Goal: Navigation & Orientation: Find specific page/section

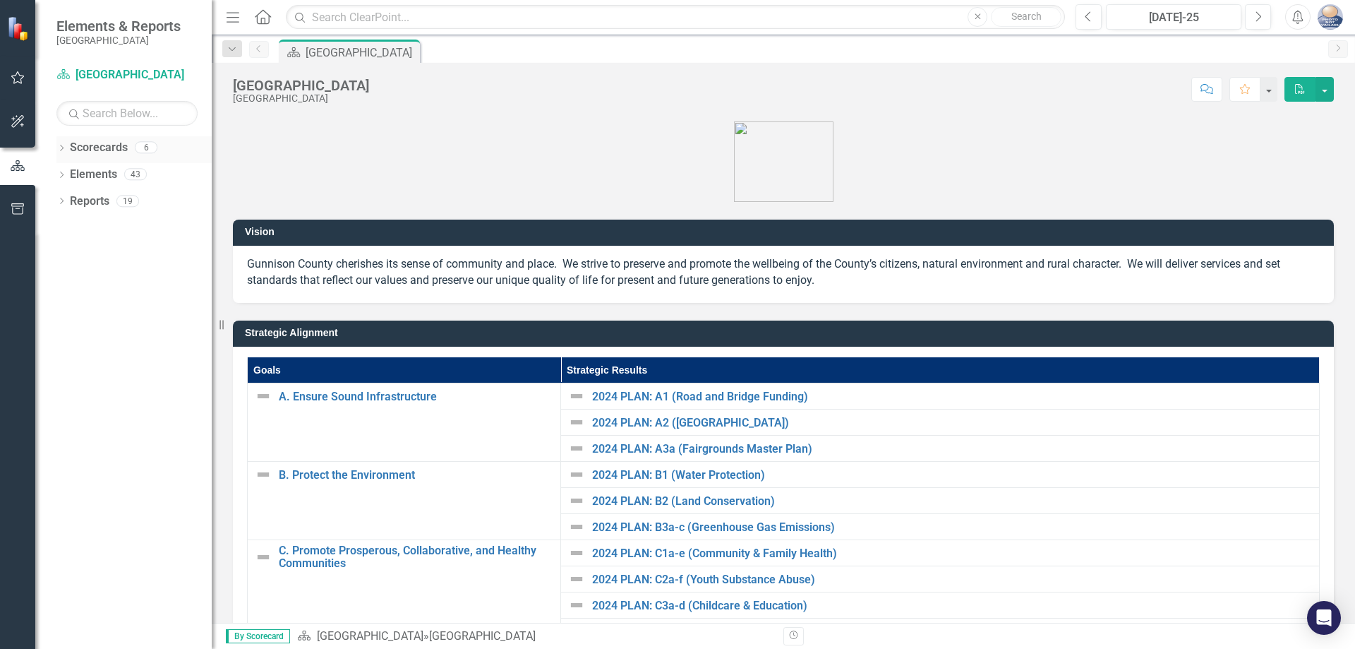
click at [109, 148] on link "Scorecards" at bounding box center [99, 148] width 58 height 16
click at [63, 149] on icon "Dropdown" at bounding box center [61, 149] width 10 height 8
click at [75, 176] on div "Dropdown" at bounding box center [71, 175] width 14 height 12
click at [92, 214] on div "Dropdown Assessor's Office" at bounding box center [138, 203] width 148 height 27
click at [83, 205] on icon "Dropdown" at bounding box center [83, 200] width 11 height 8
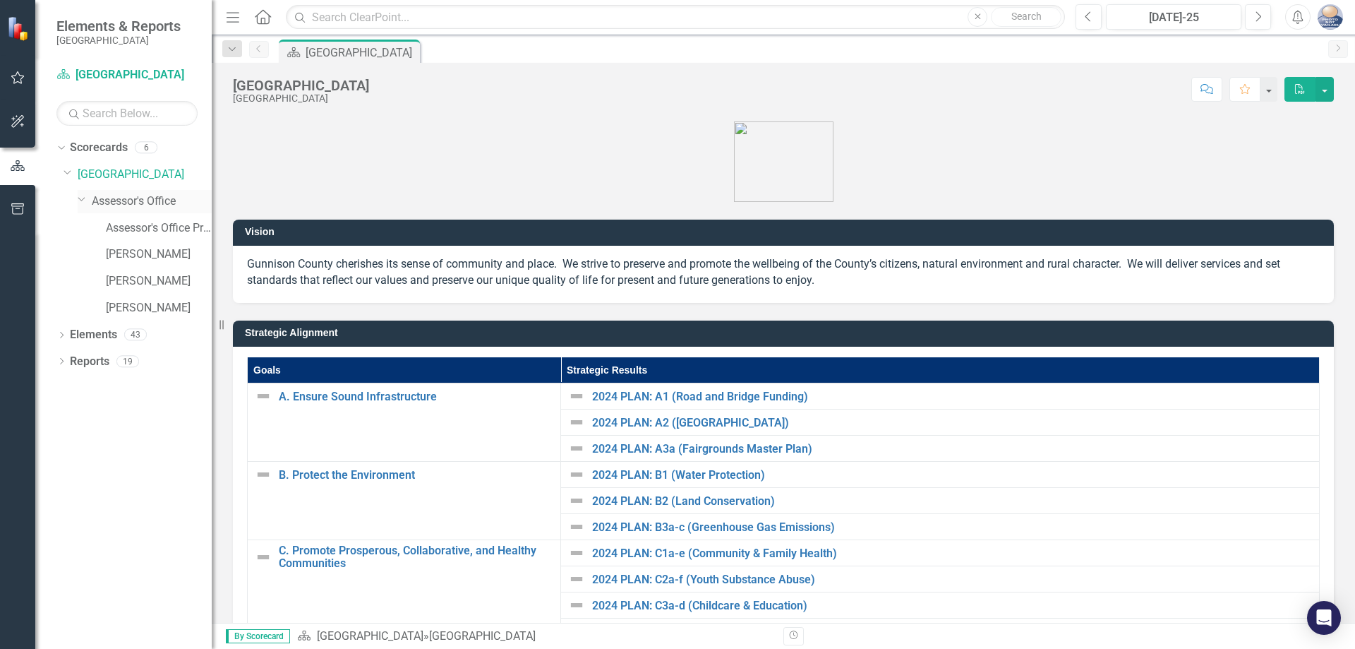
click at [144, 203] on link "Assessor's Office" at bounding box center [152, 201] width 120 height 16
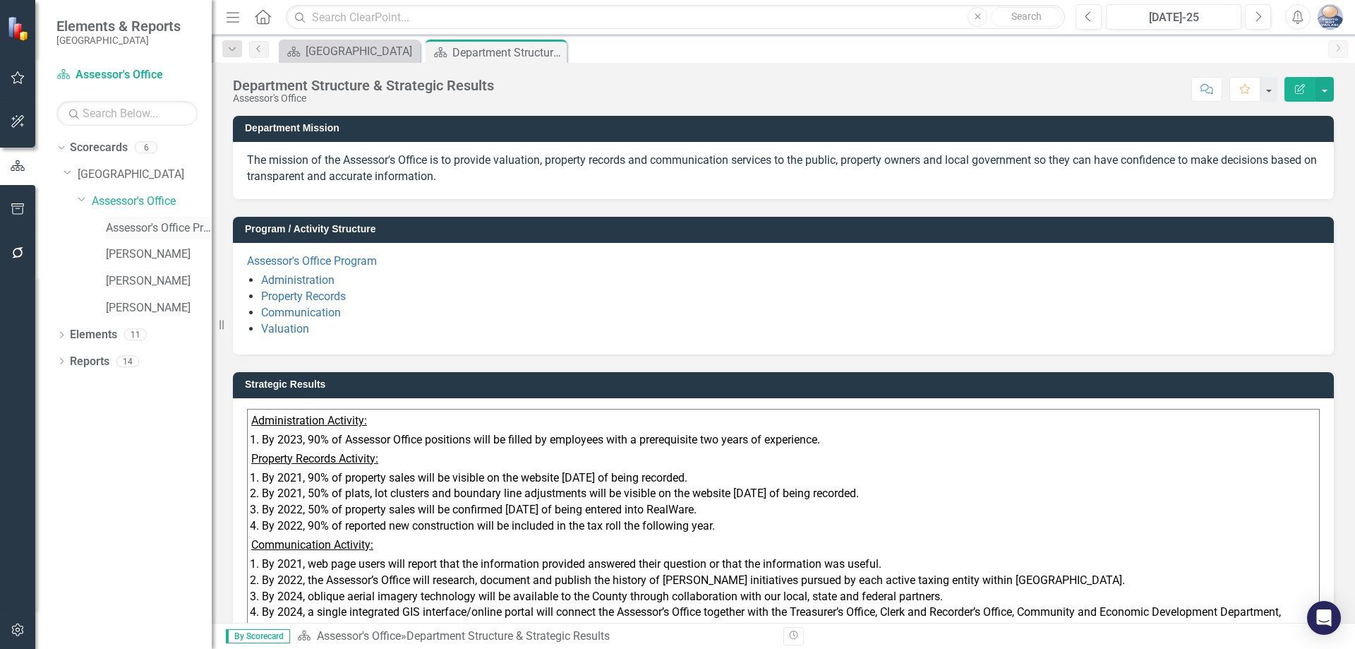
click at [138, 226] on link "Assessor's Office Program" at bounding box center [159, 228] width 106 height 16
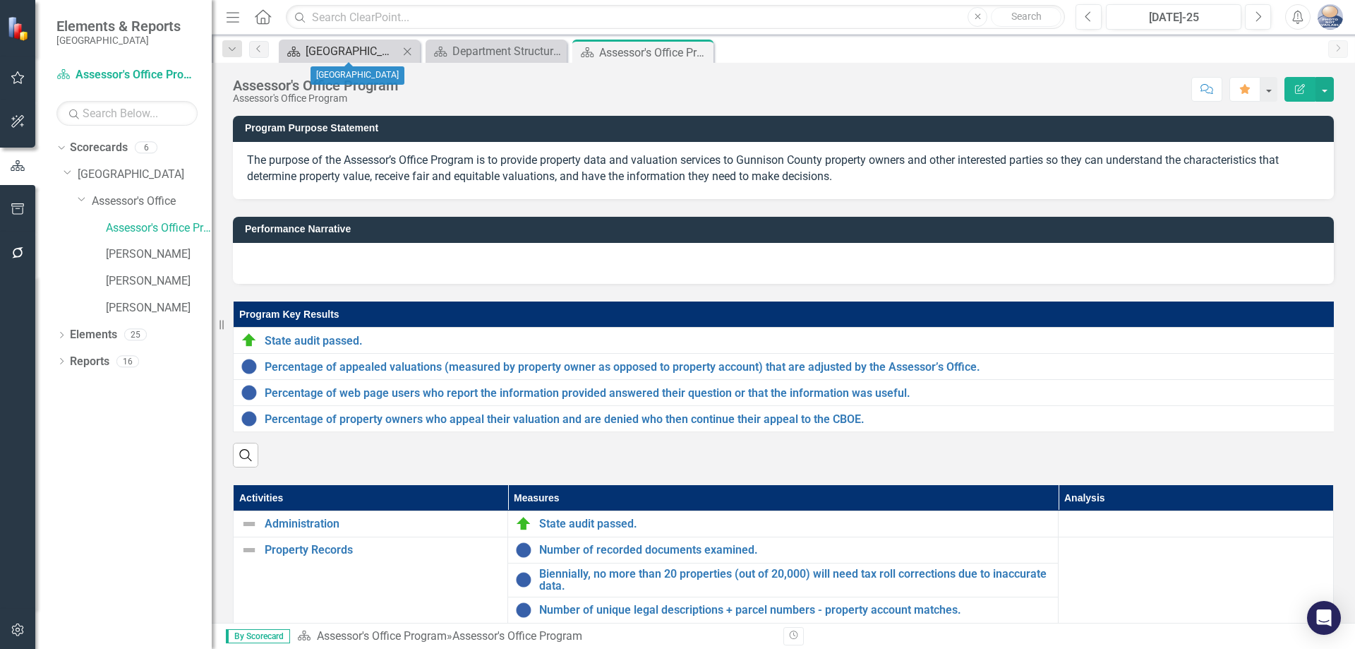
click at [336, 44] on div "[GEOGRAPHIC_DATA]" at bounding box center [352, 51] width 93 height 18
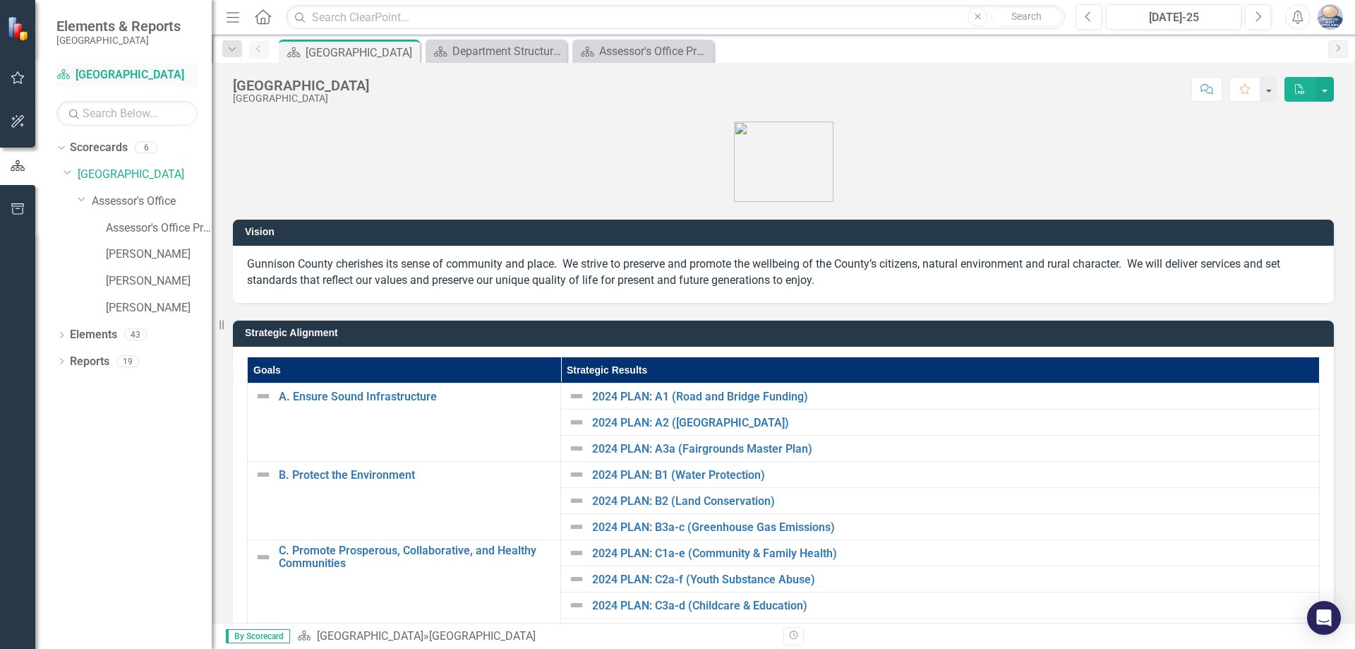
click at [104, 73] on link "Scorecard [GEOGRAPHIC_DATA]" at bounding box center [126, 75] width 141 height 16
click at [100, 342] on link "Elements" at bounding box center [93, 335] width 47 height 16
click at [137, 76] on link "Scorecard [GEOGRAPHIC_DATA]" at bounding box center [126, 75] width 141 height 16
click at [140, 179] on link "[GEOGRAPHIC_DATA]" at bounding box center [145, 175] width 134 height 16
click at [98, 333] on link "Elements" at bounding box center [93, 335] width 47 height 16
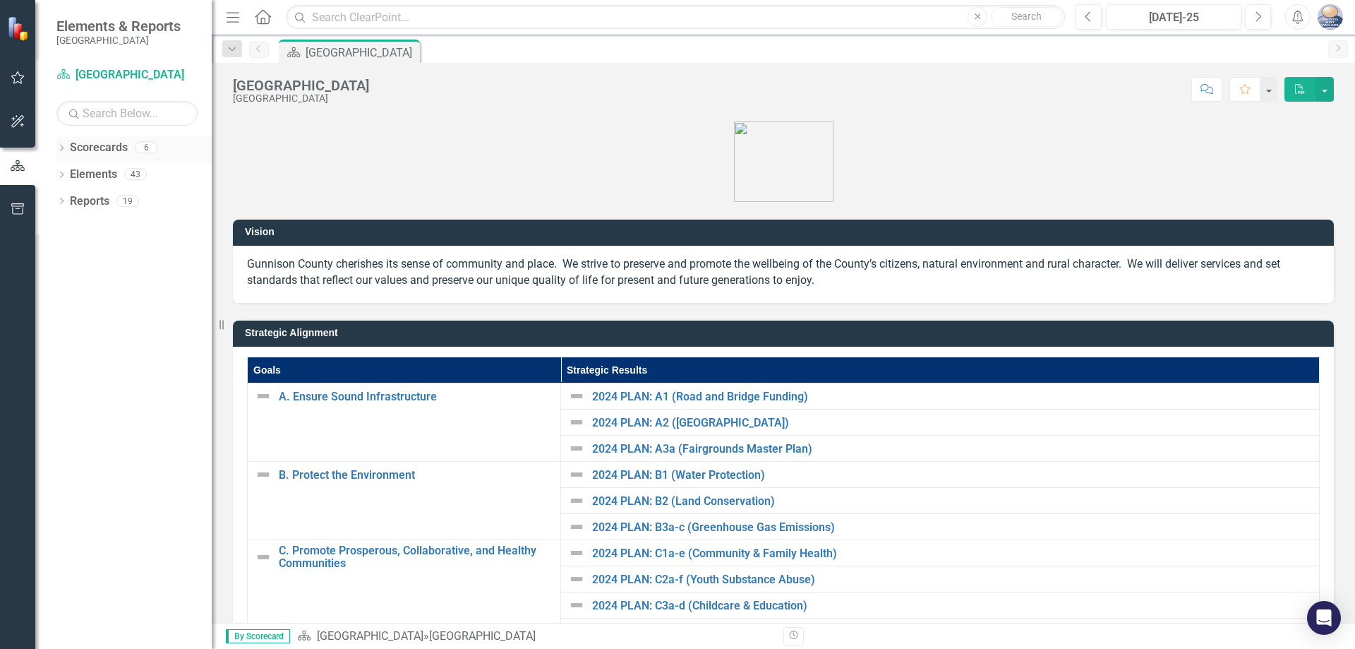
click at [100, 148] on link "Scorecards" at bounding box center [99, 148] width 58 height 16
click at [122, 74] on link "Scorecard [GEOGRAPHIC_DATA]" at bounding box center [126, 75] width 141 height 16
click at [60, 199] on icon "Dropdown" at bounding box center [61, 202] width 10 height 8
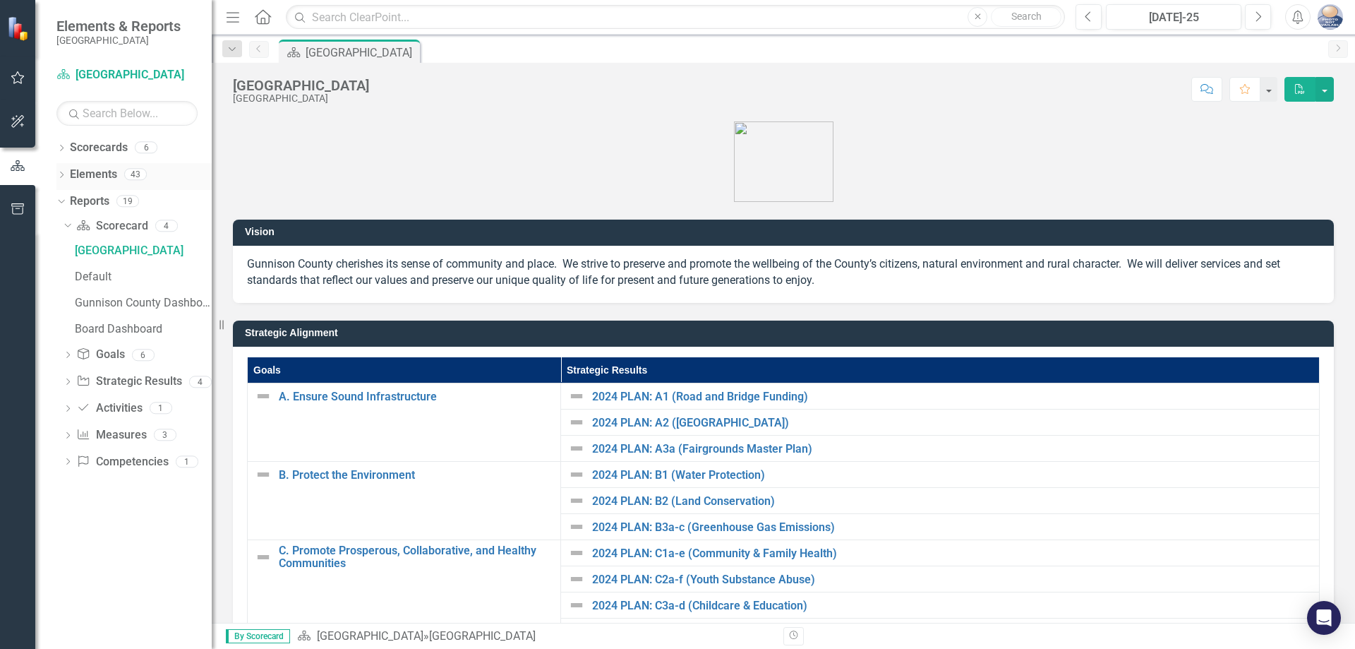
click at [62, 172] on icon "Dropdown" at bounding box center [61, 176] width 10 height 8
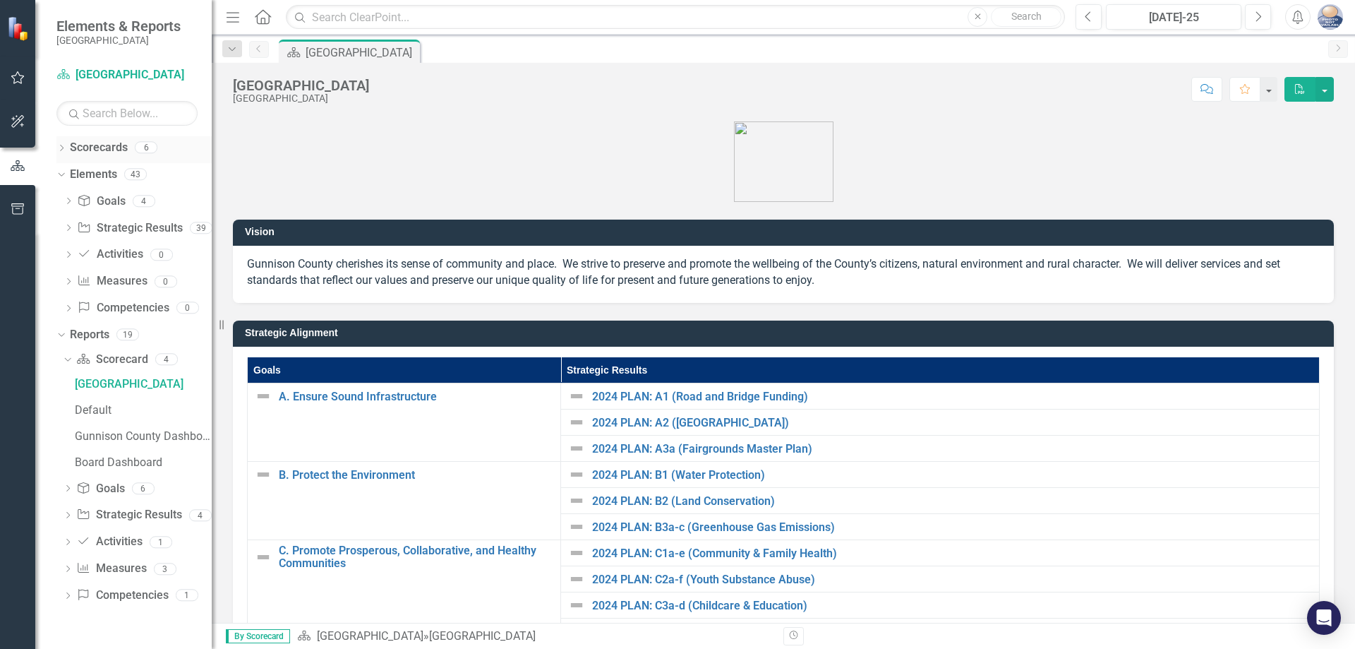
click at [59, 145] on icon "Dropdown" at bounding box center [61, 149] width 10 height 8
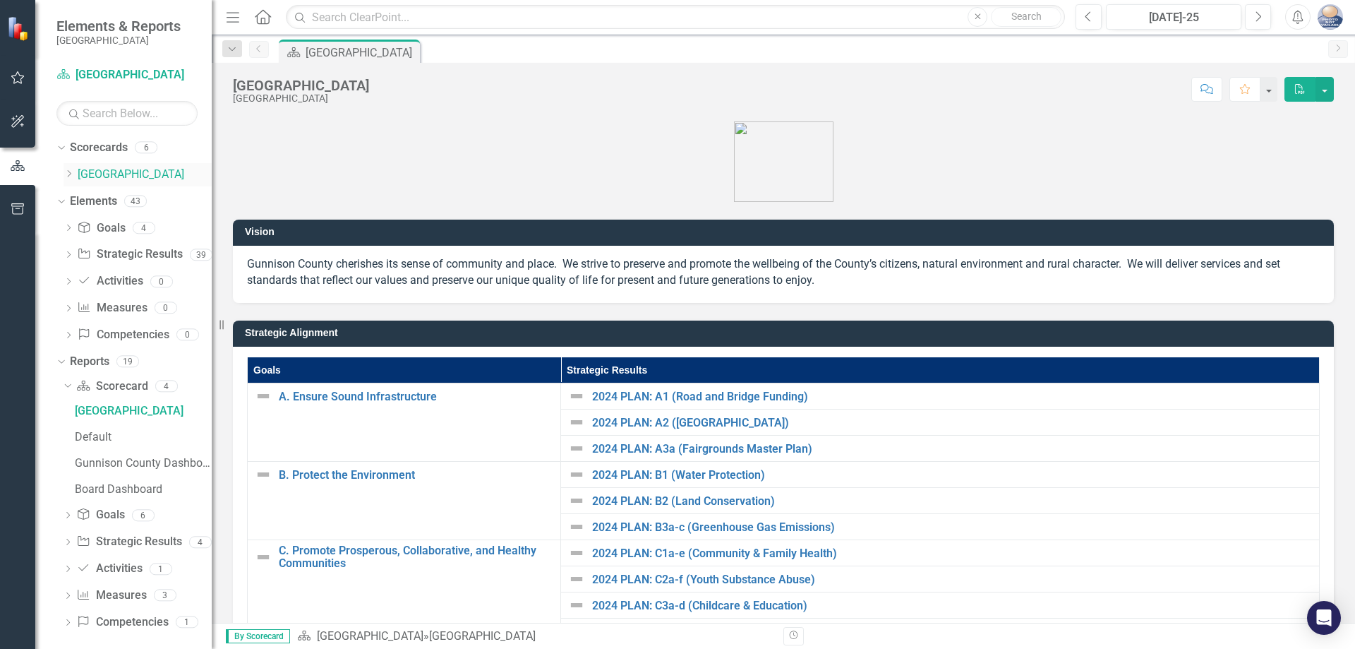
click at [72, 176] on icon "Dropdown" at bounding box center [69, 173] width 11 height 8
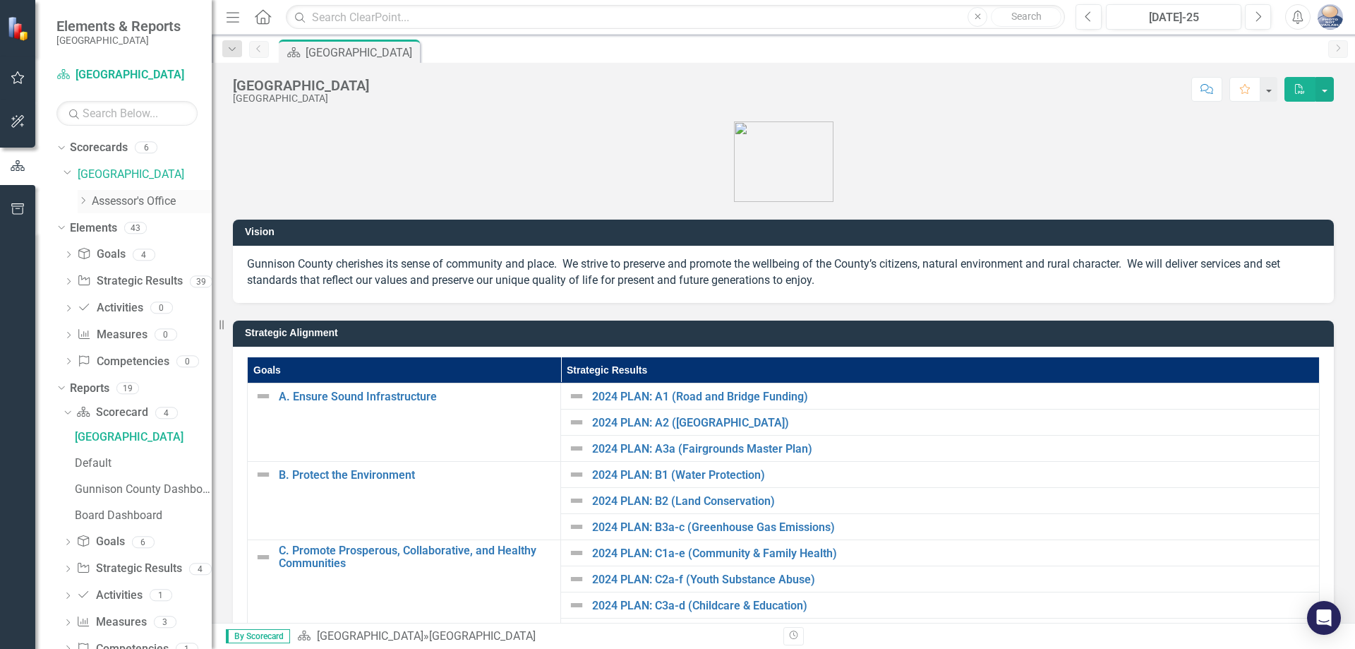
click at [81, 202] on icon "Dropdown" at bounding box center [83, 200] width 11 height 8
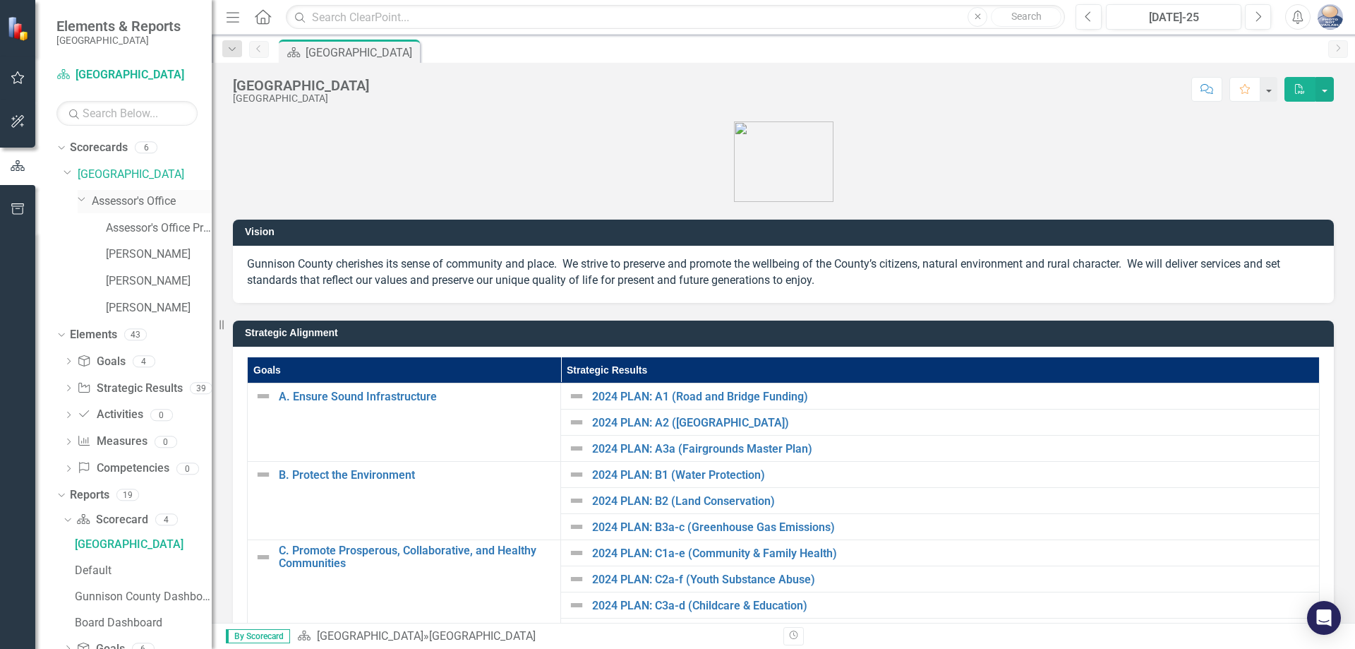
click at [126, 201] on link "Assessor's Office" at bounding box center [152, 201] width 120 height 16
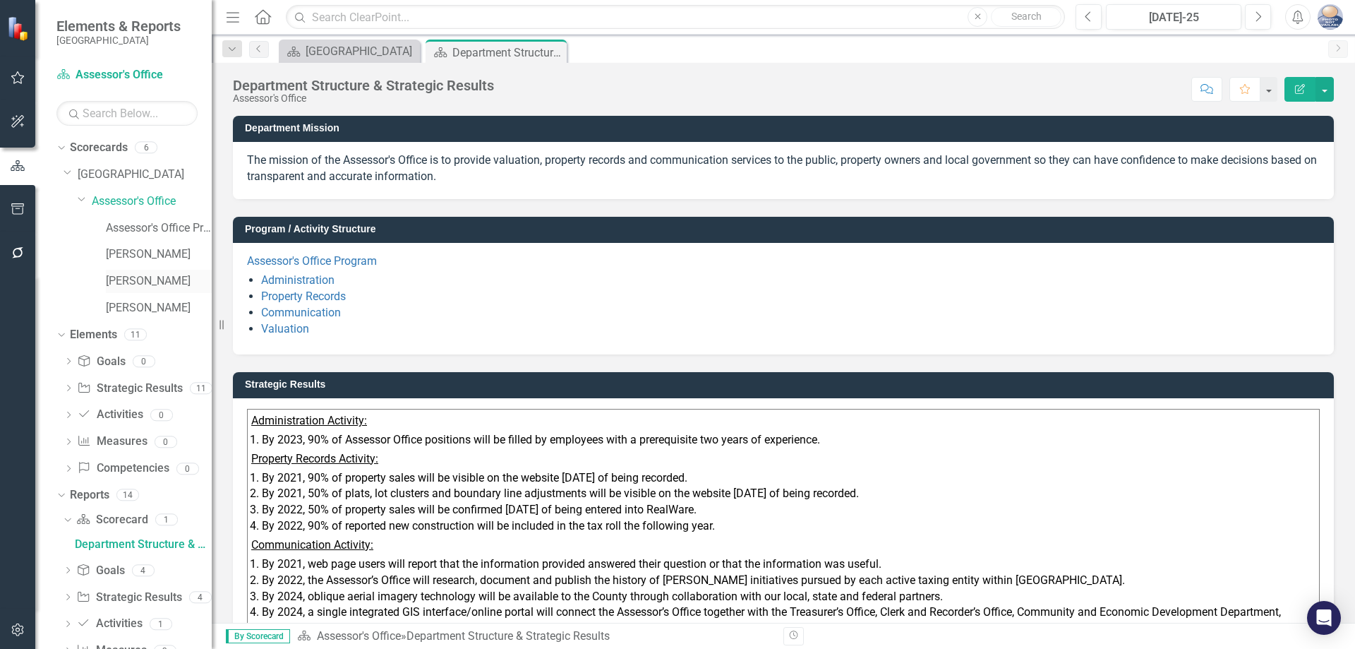
click at [143, 282] on link "[PERSON_NAME]" at bounding box center [159, 281] width 106 height 16
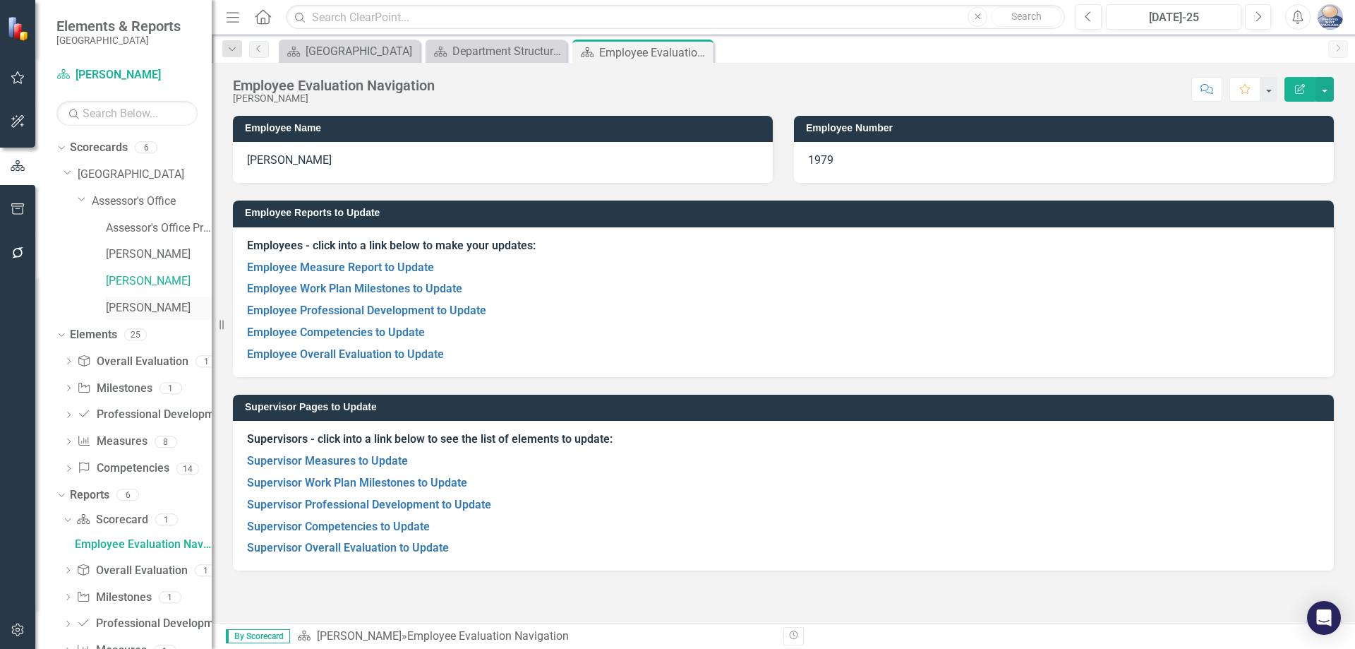
click at [145, 305] on link "[PERSON_NAME]" at bounding box center [159, 308] width 106 height 16
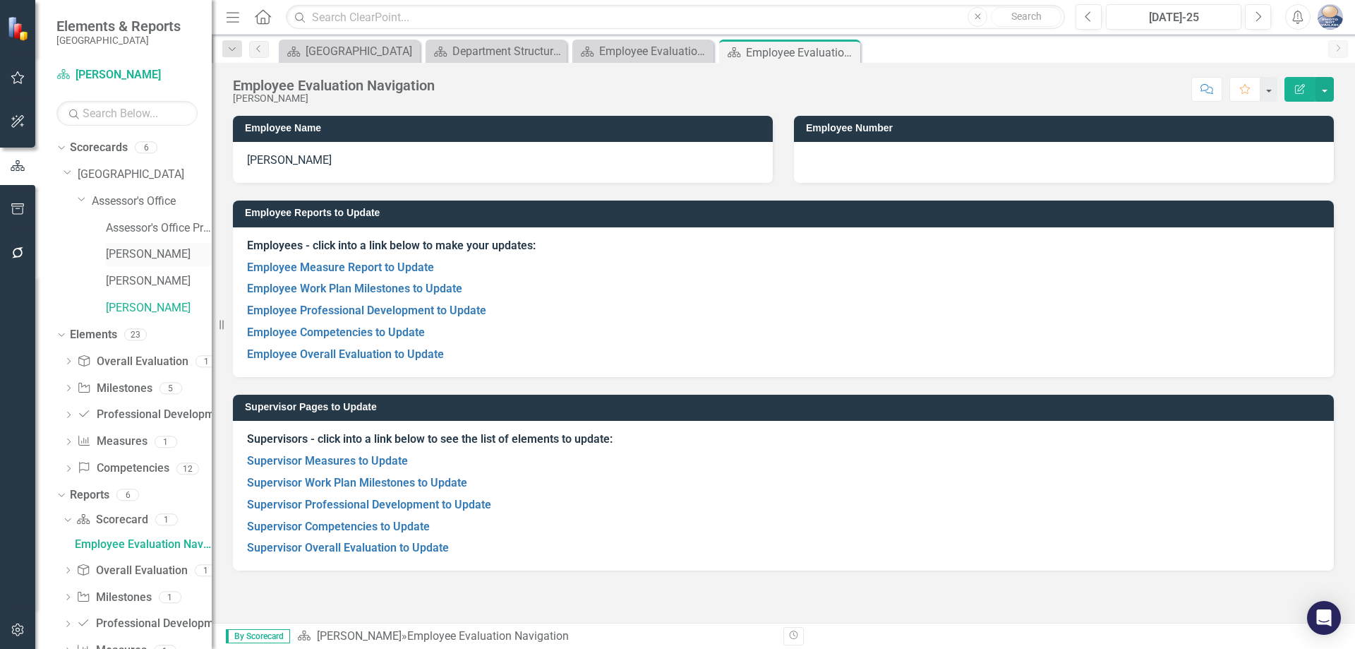
click at [138, 253] on link "[PERSON_NAME]" at bounding box center [159, 254] width 106 height 16
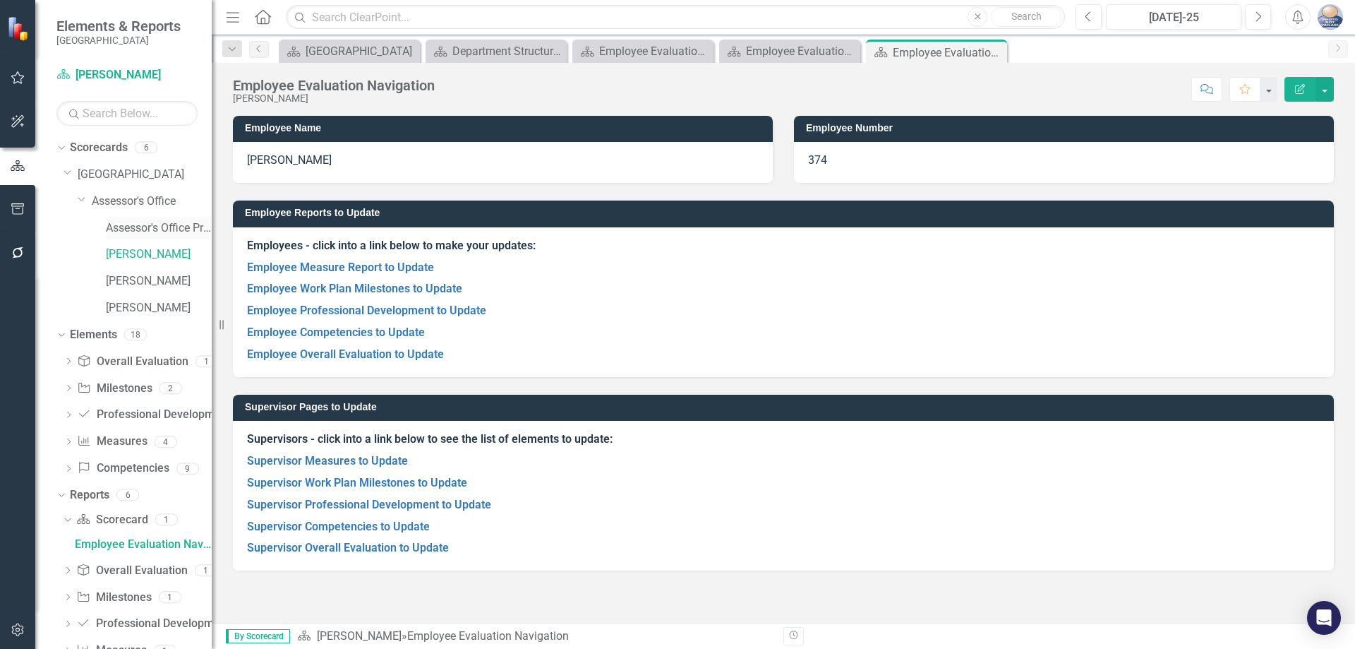
click at [139, 227] on link "Assessor's Office Program" at bounding box center [159, 228] width 106 height 16
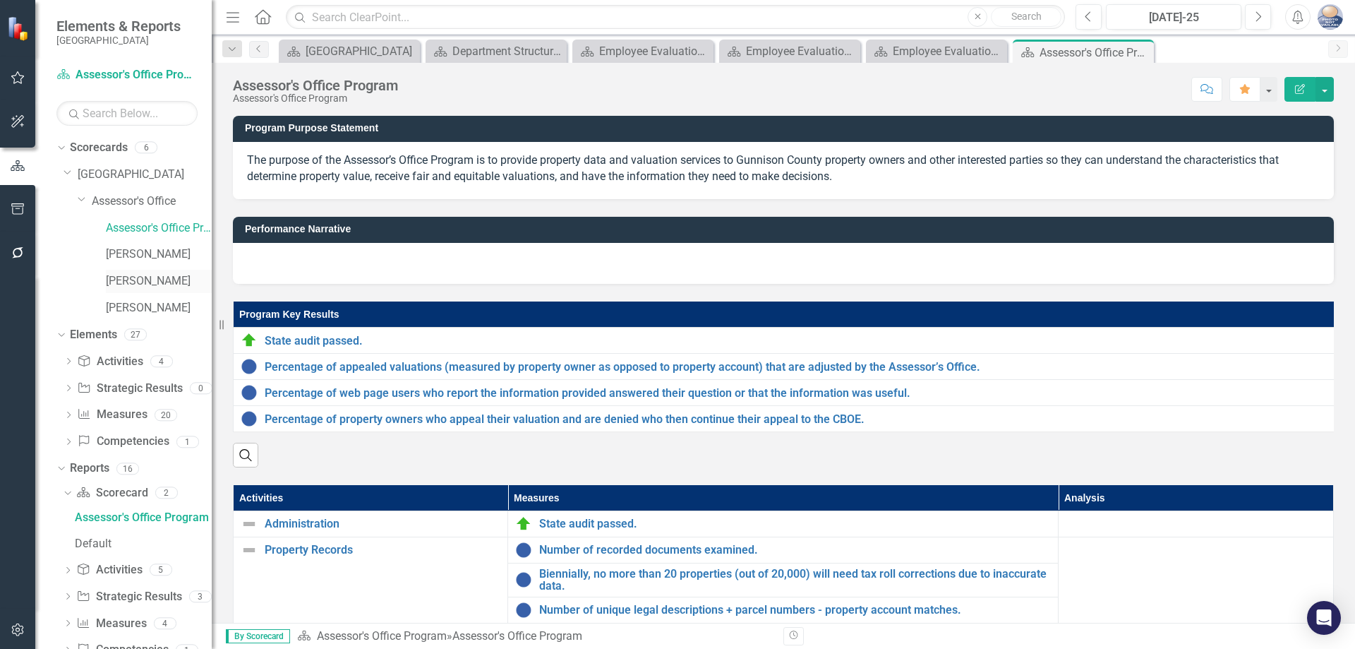
click at [139, 283] on link "[PERSON_NAME]" at bounding box center [159, 281] width 106 height 16
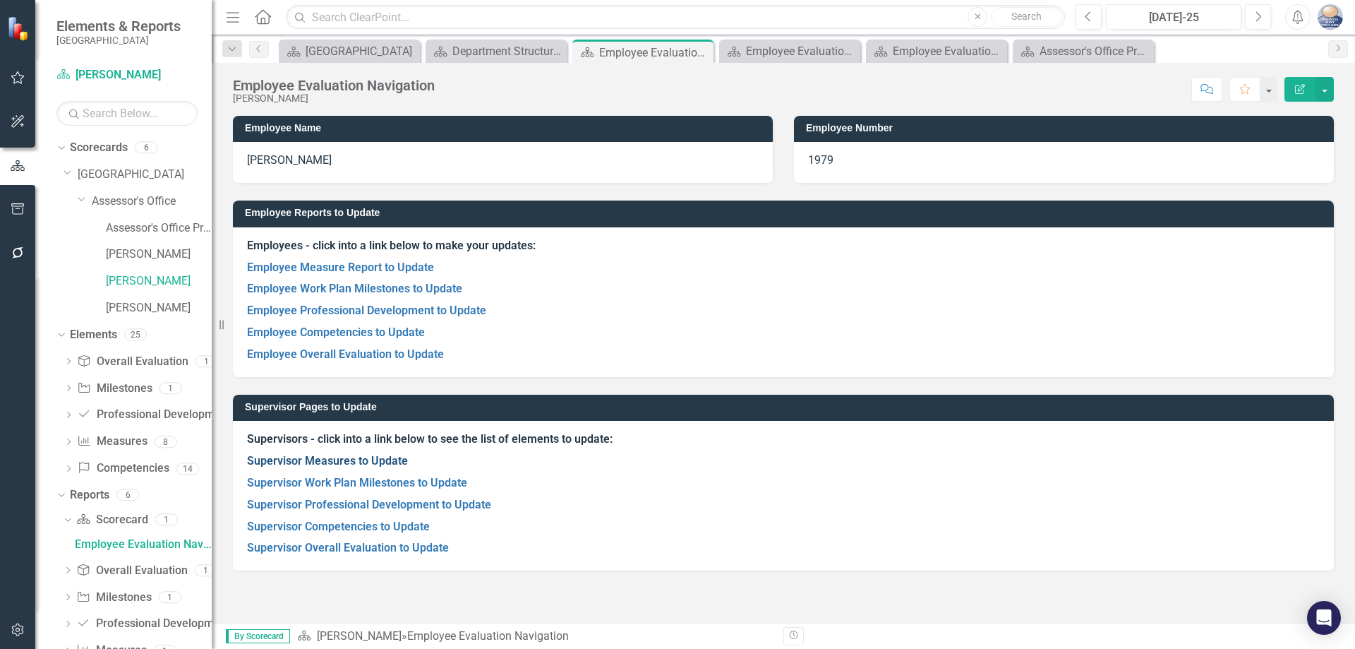
click at [329, 461] on link "Supervisor Measures to Update" at bounding box center [327, 460] width 161 height 13
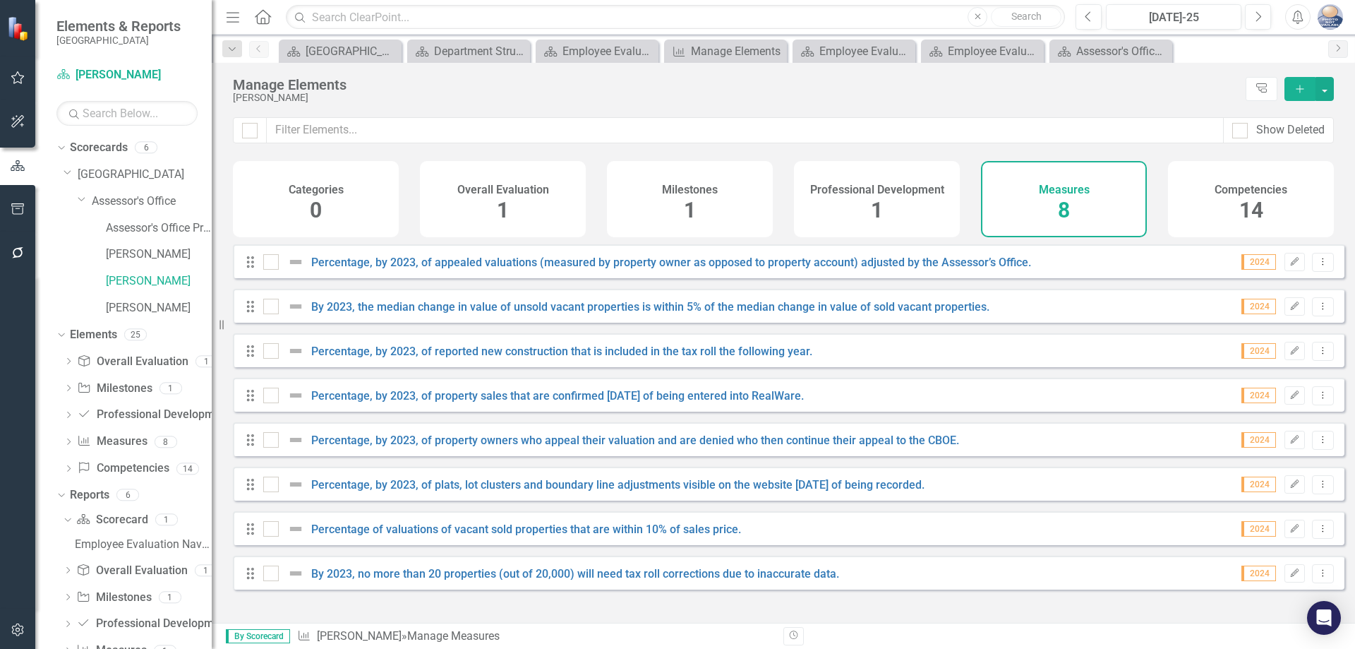
click at [1110, 237] on div "Categories 0 Overall Evaluation 1 Milestones 1 Professional Development 1 Measu…" at bounding box center [783, 199] width 1101 height 76
drag, startPoint x: 1248, startPoint y: 205, endPoint x: 787, endPoint y: 300, distance: 470.7
click at [1248, 205] on span "14" at bounding box center [1252, 210] width 24 height 25
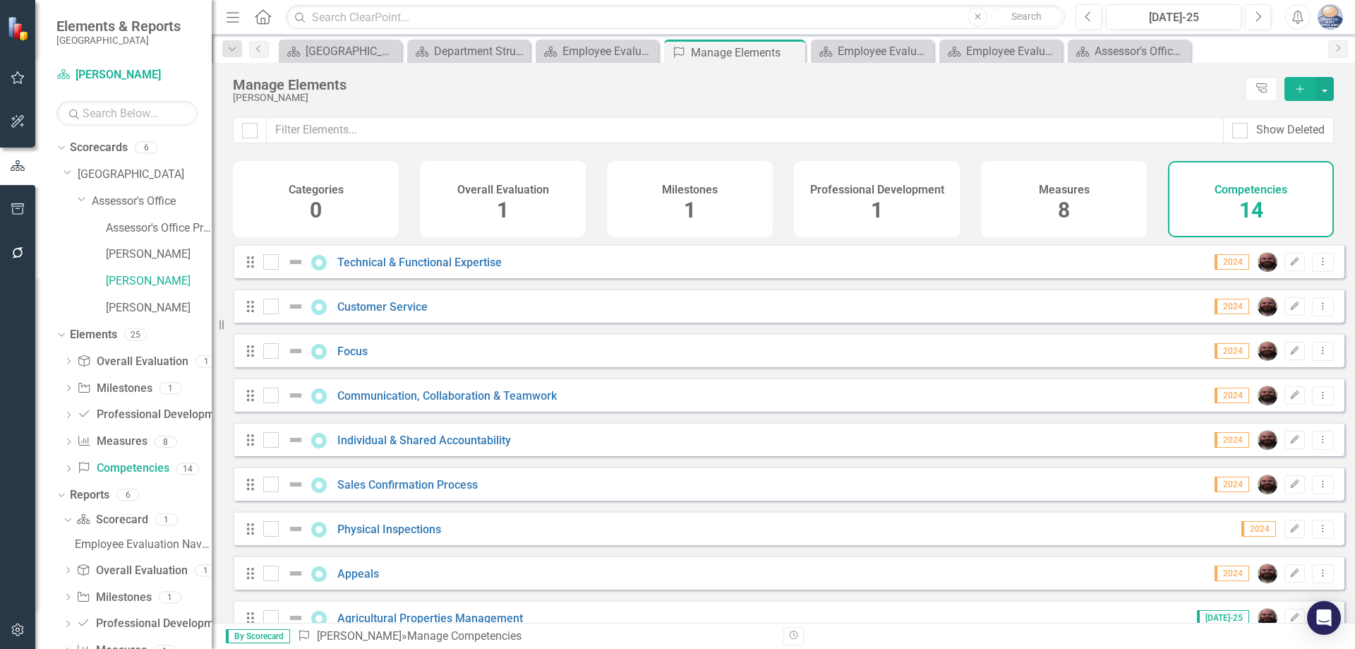
click at [1076, 211] on div "Measures 8" at bounding box center [1064, 199] width 166 height 76
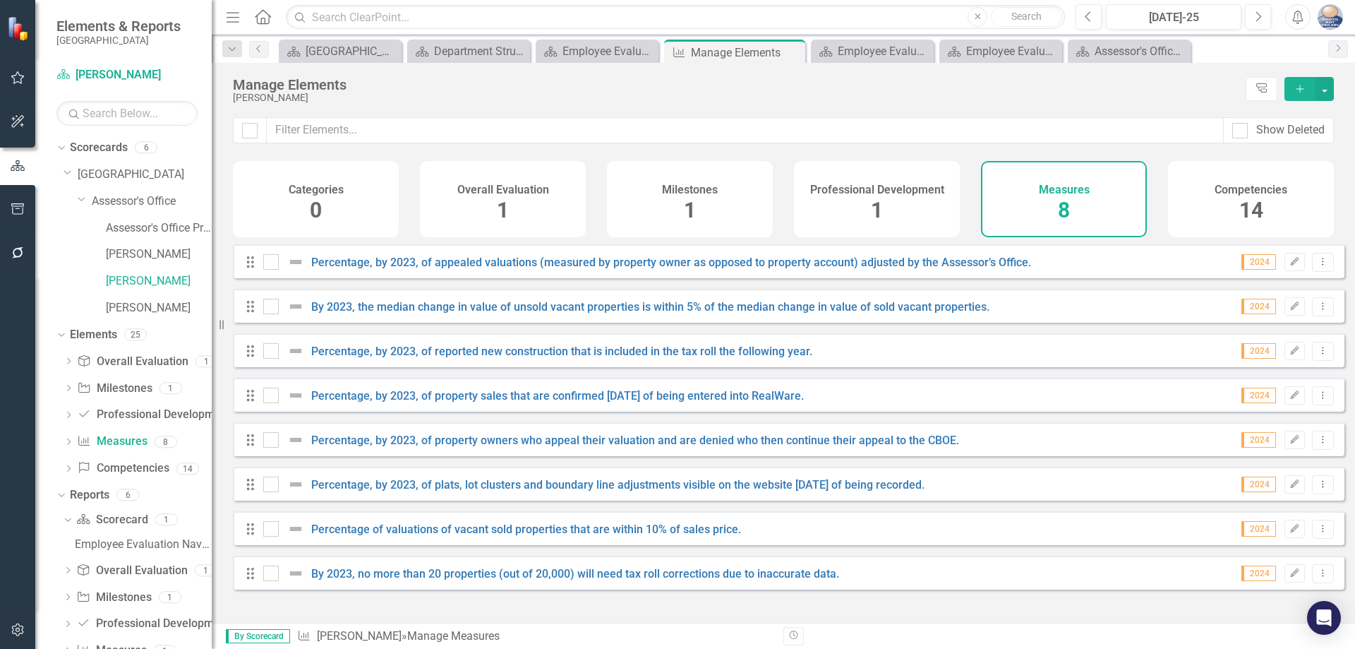
click at [875, 215] on span "1" at bounding box center [877, 210] width 12 height 25
